Goal: Find specific page/section: Find specific page/section

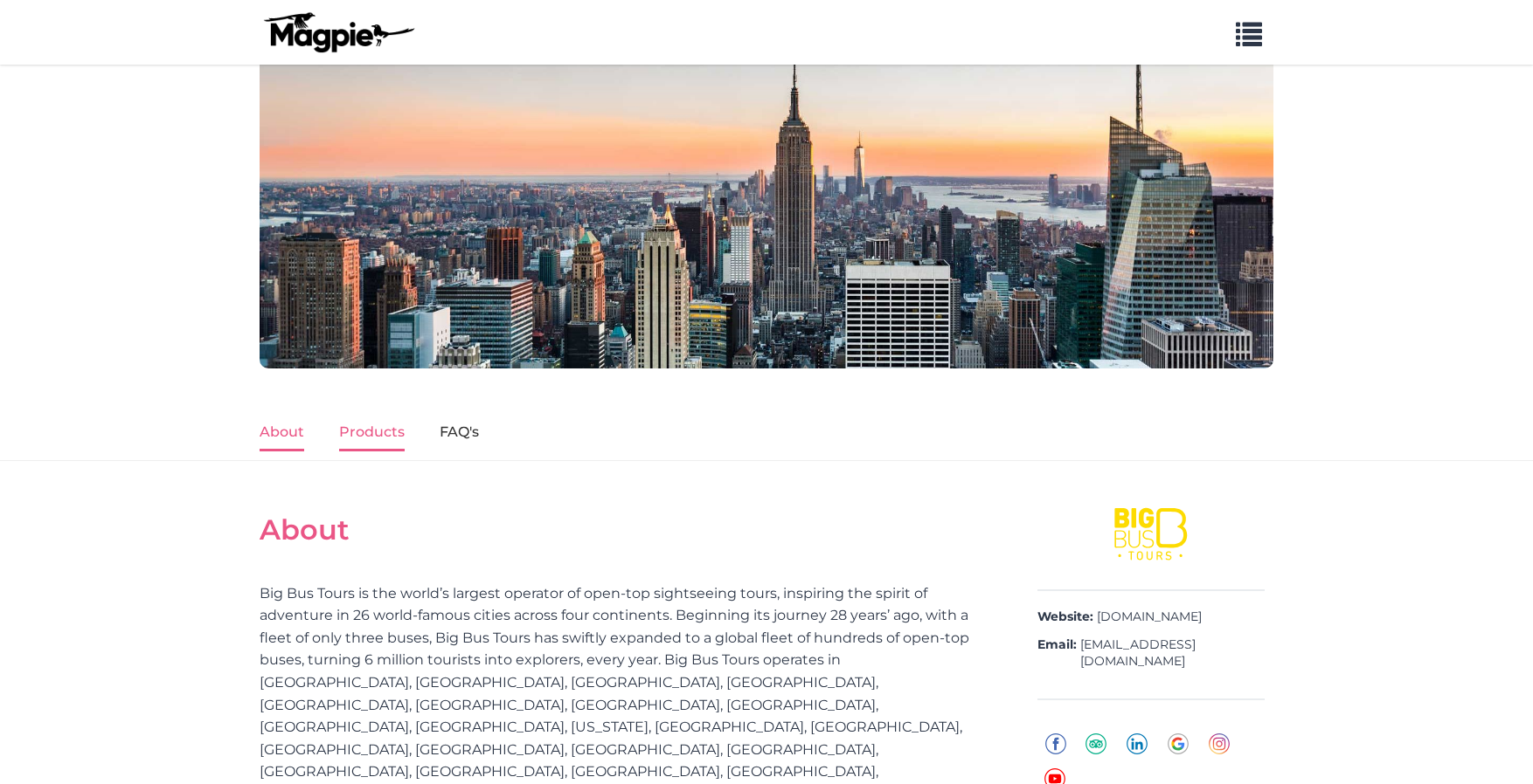
click at [381, 431] on link "Products" at bounding box center [372, 433] width 66 height 37
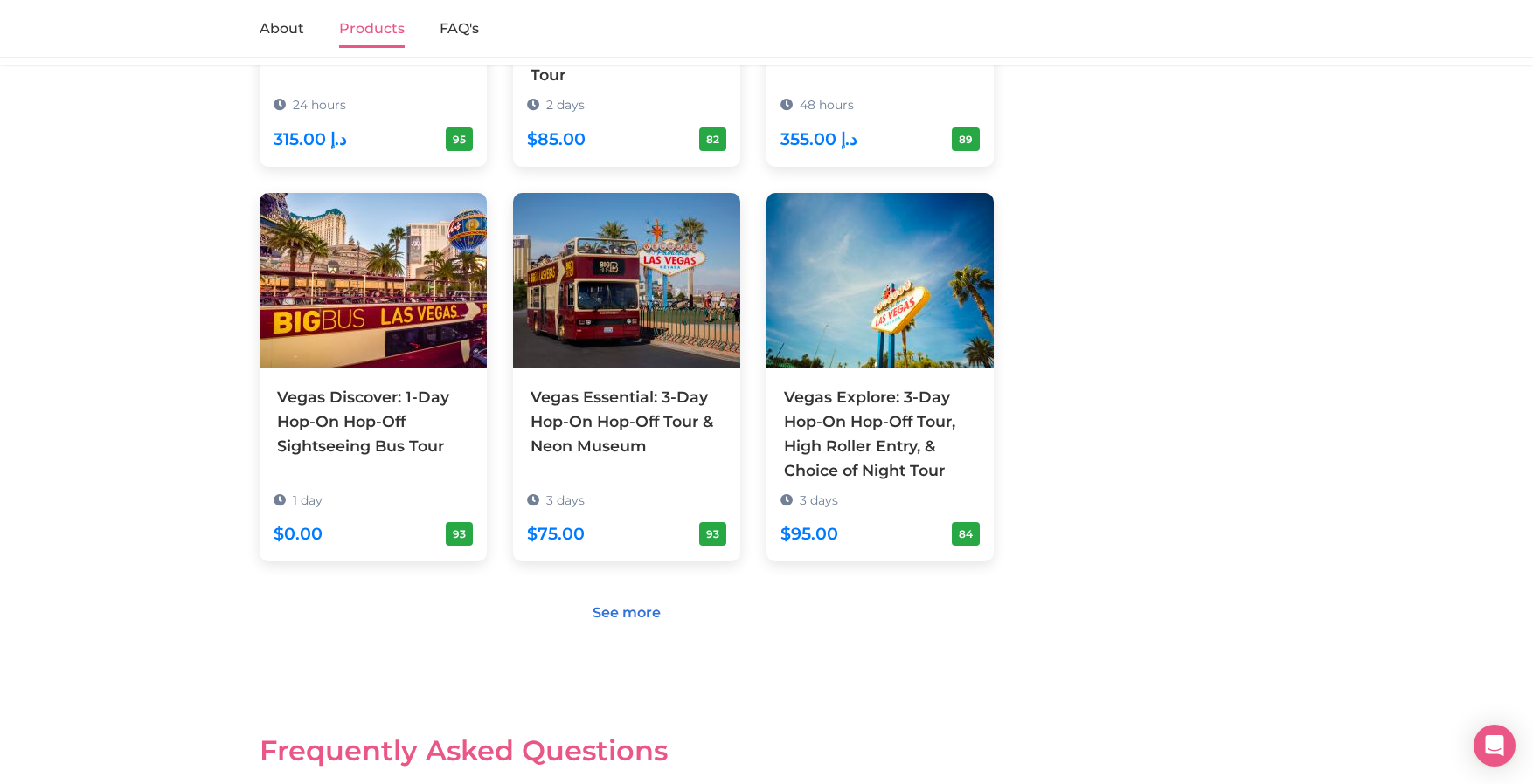
scroll to position [1627, 0]
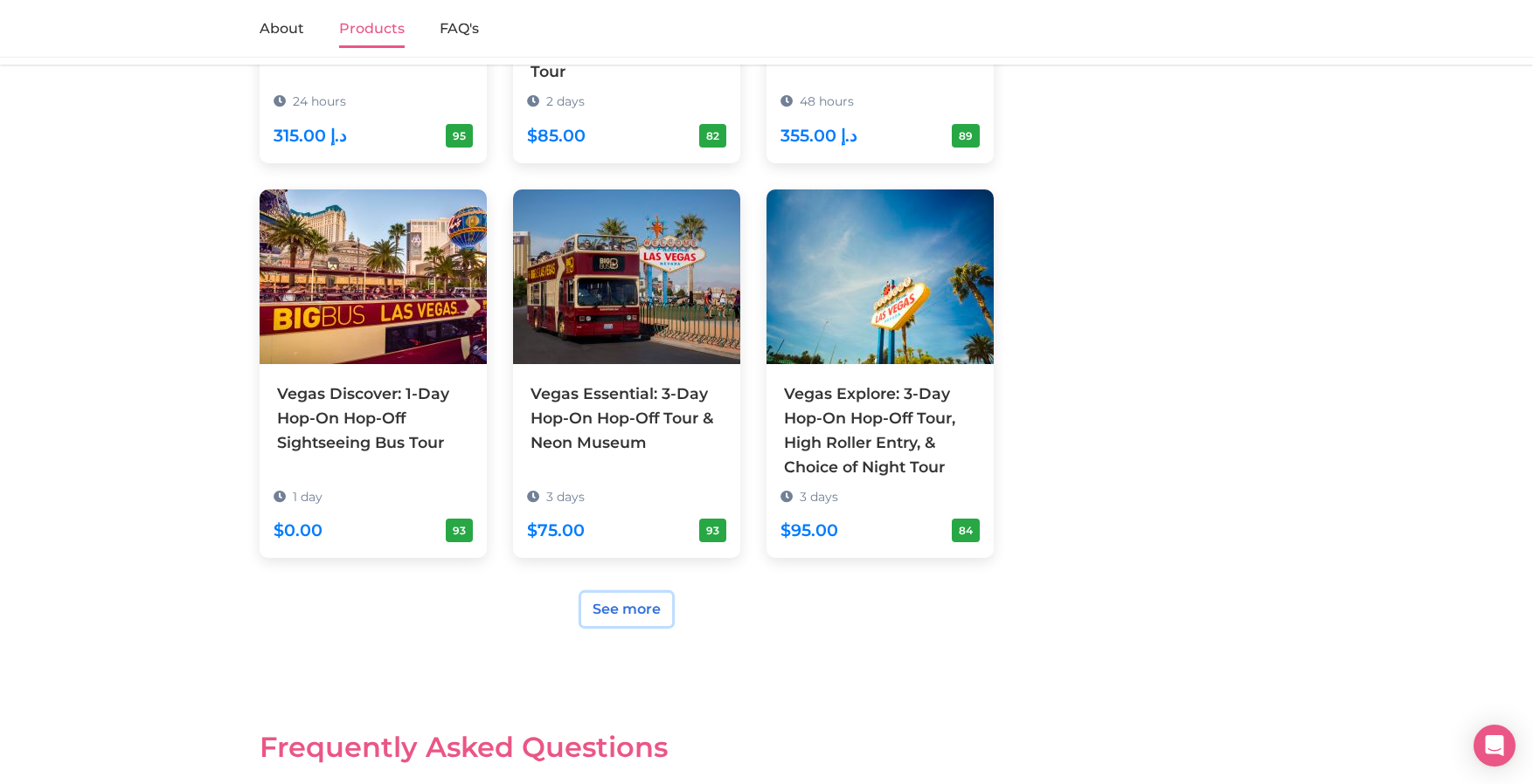
click at [618, 593] on link "See more" at bounding box center [626, 609] width 91 height 33
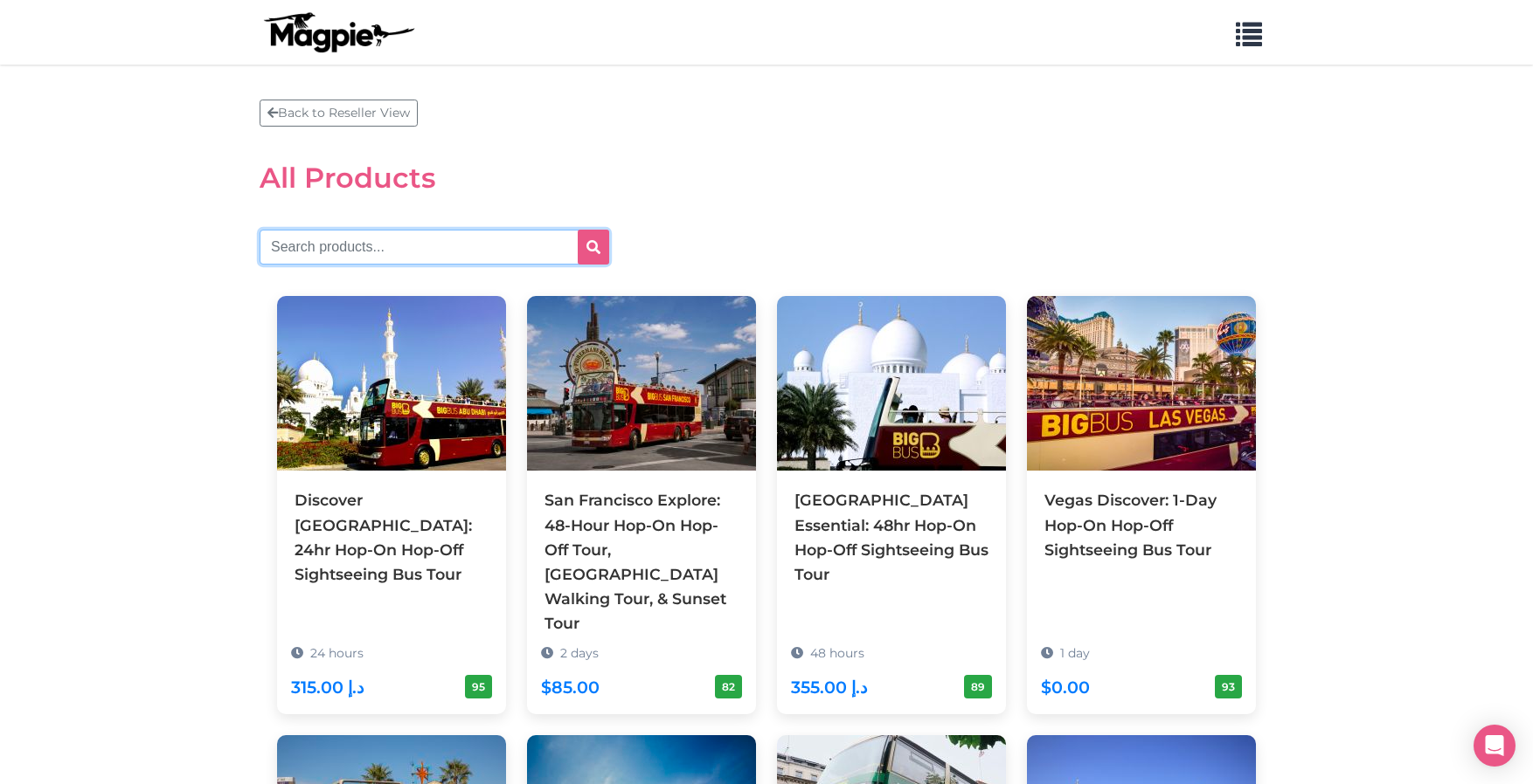
click at [507, 250] on input "text" at bounding box center [434, 247] width 350 height 35
type input "[GEOGRAPHIC_DATA]"
click at [578, 230] on button "submit" at bounding box center [593, 247] width 31 height 35
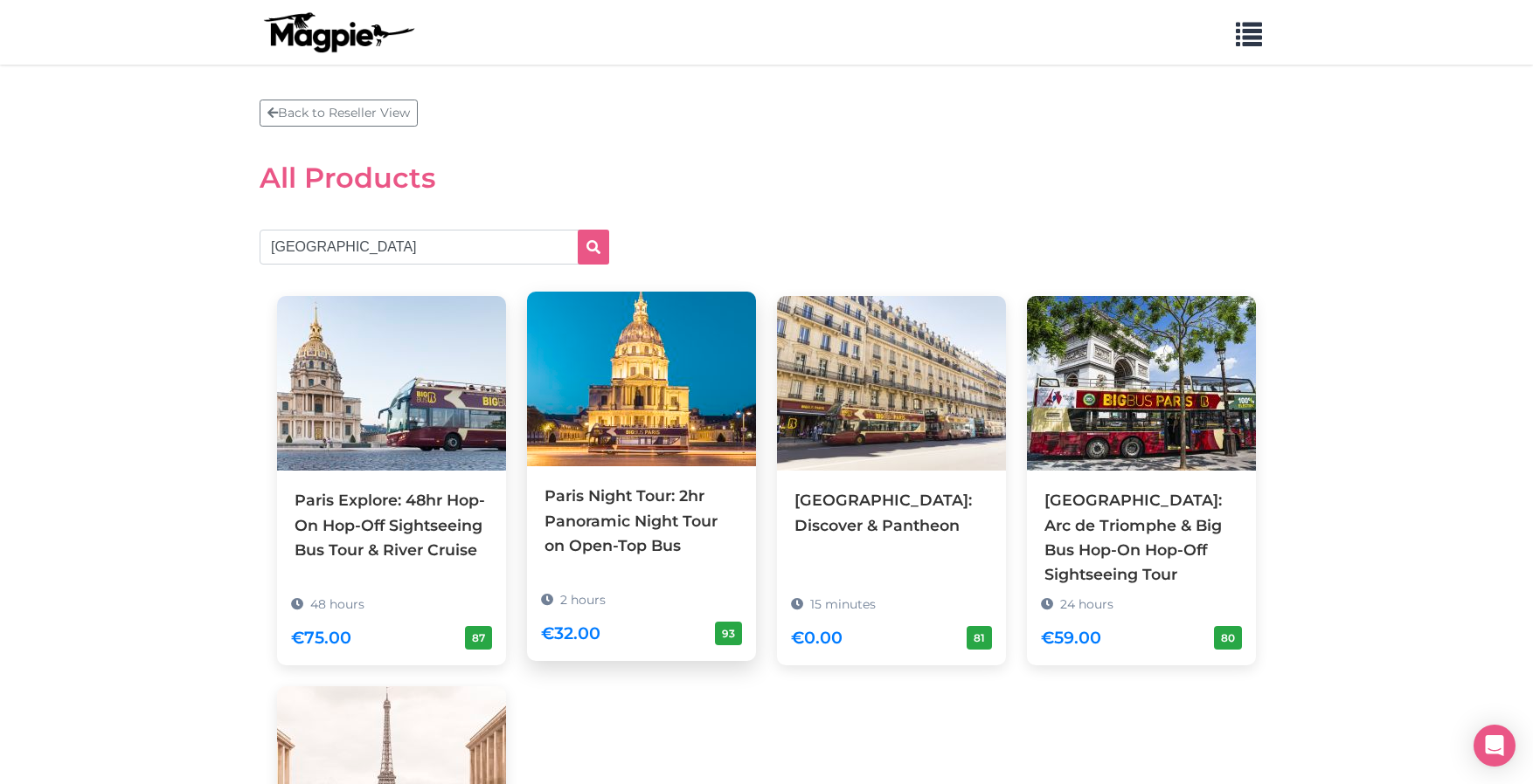
click at [693, 449] on img at bounding box center [641, 379] width 229 height 175
